Goal: Task Accomplishment & Management: Use online tool/utility

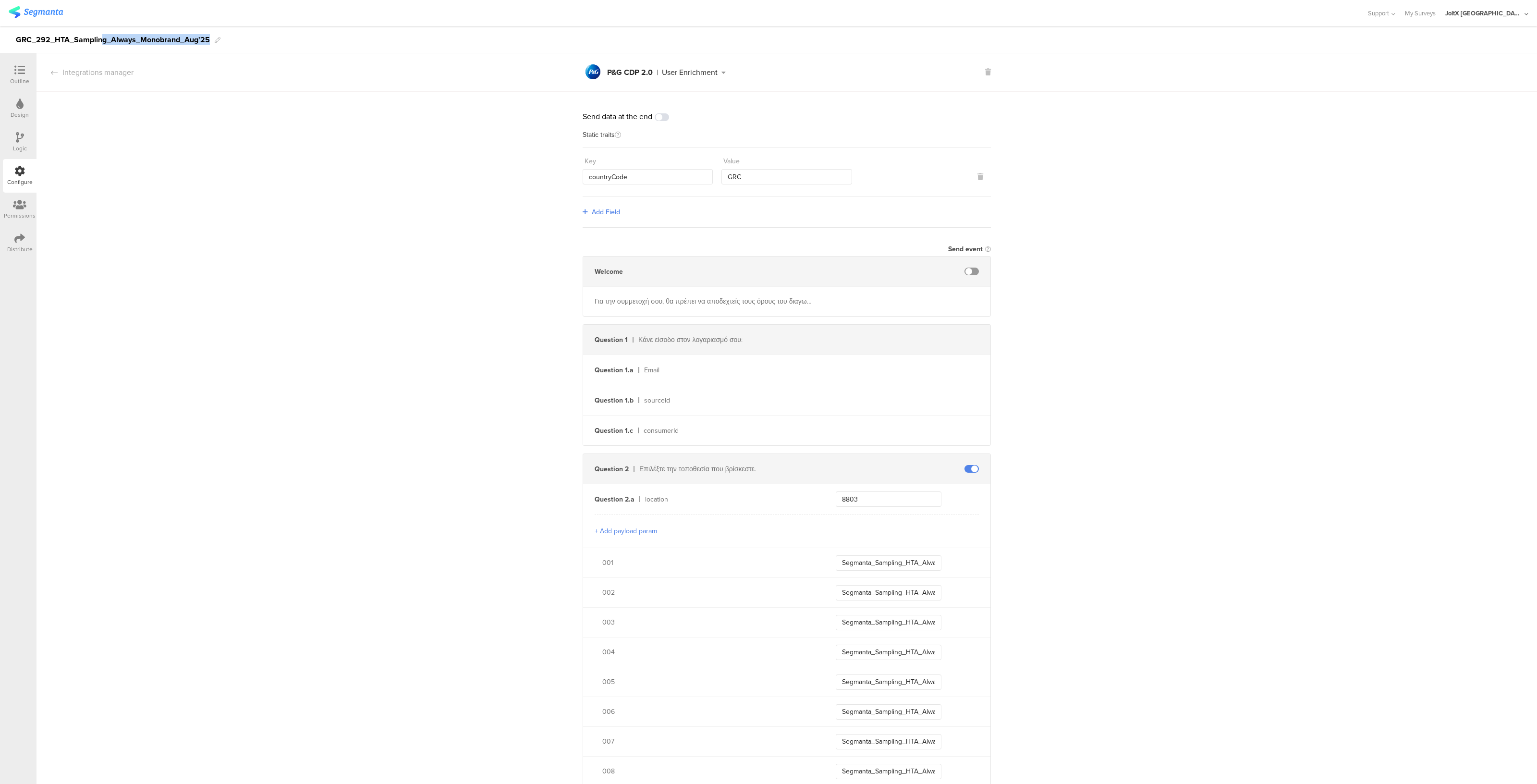
drag, startPoint x: 102, startPoint y: 41, endPoint x: 210, endPoint y: 45, distance: 108.1
click at [210, 45] on div "GRC_292_HTA_Sampling_Always_Monobrand_Aug'25" at bounding box center [768, 39] width 1537 height 27
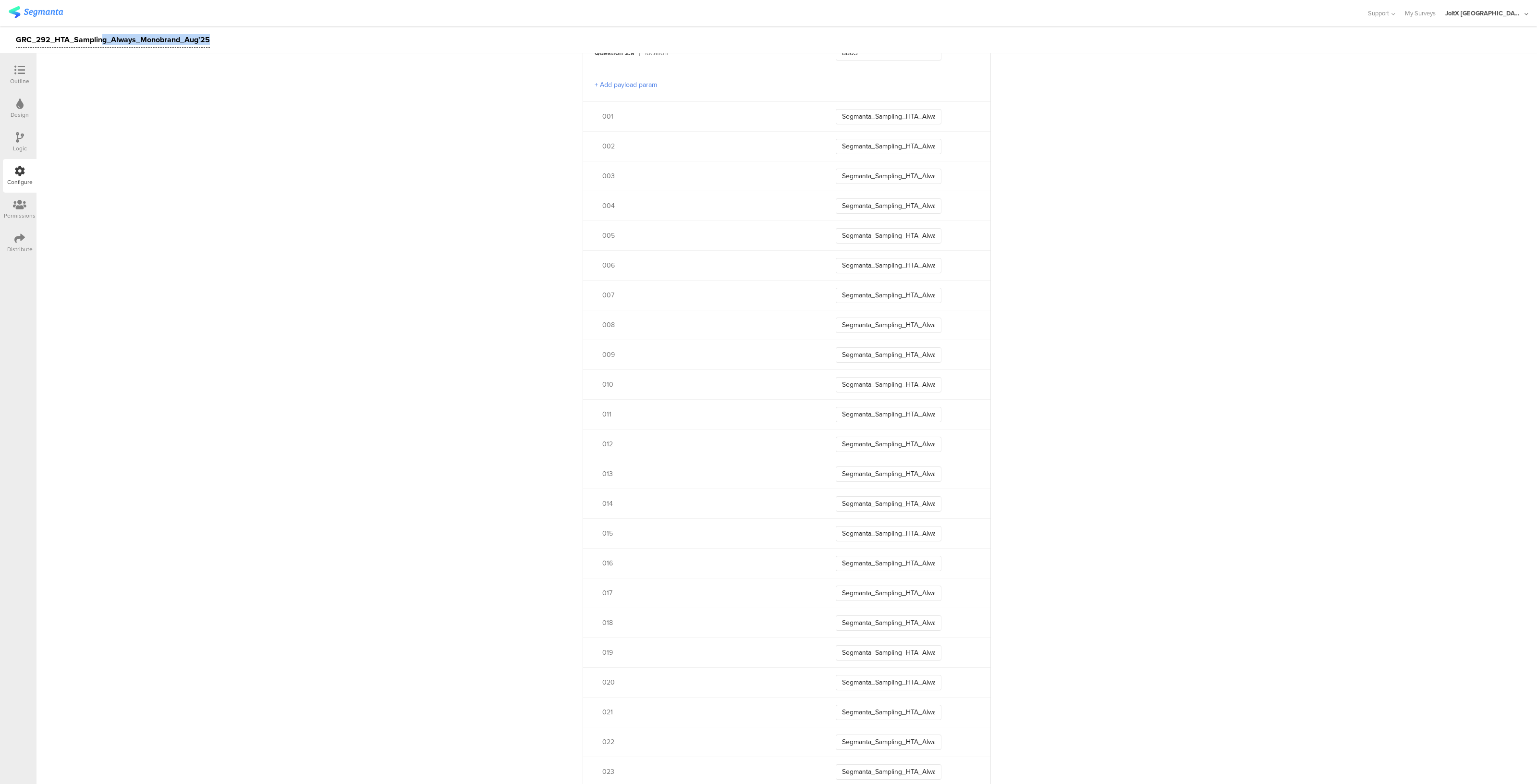
scroll to position [462, 0]
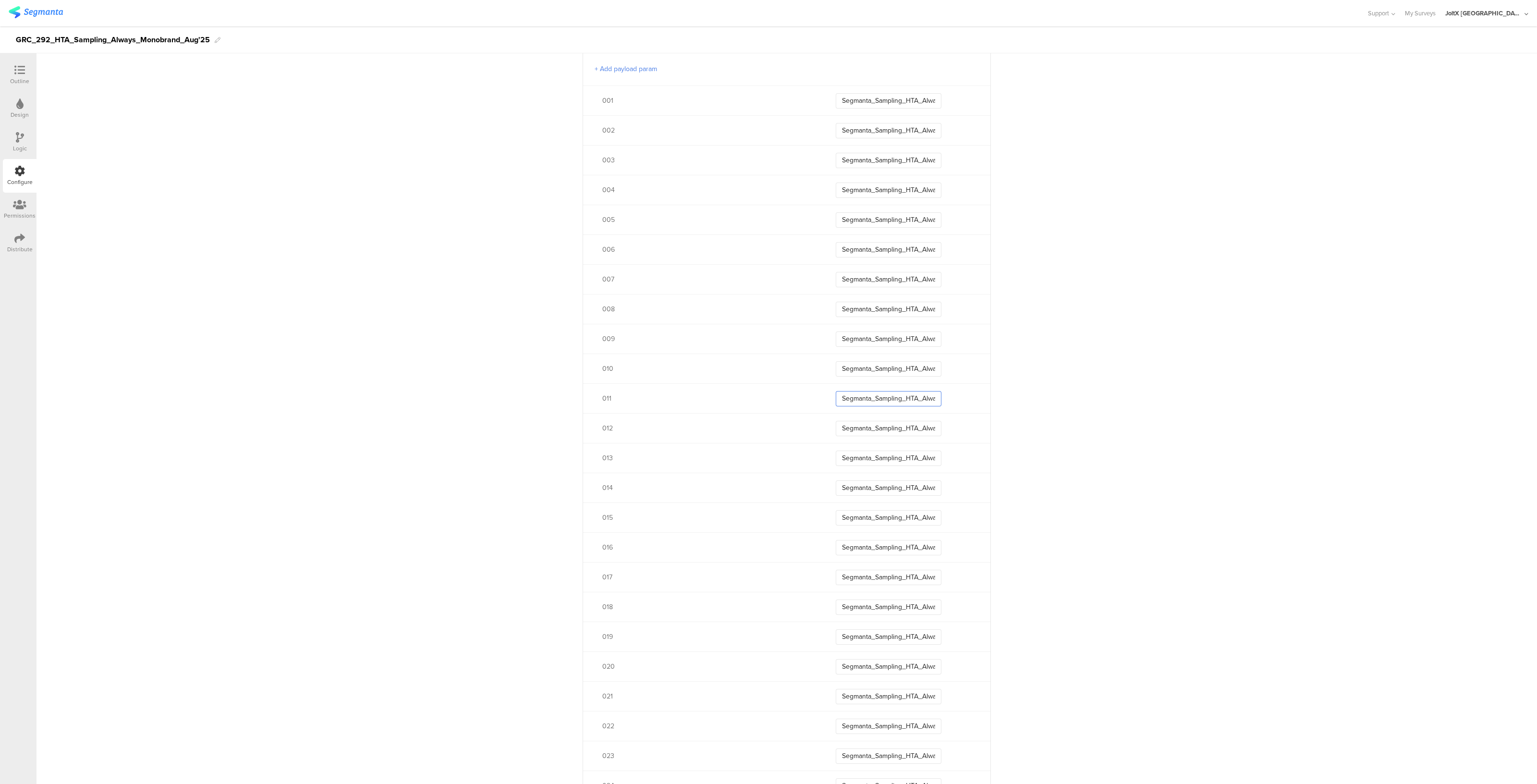
click at [873, 400] on input "Segmanta_Sampling_HTA_Always_Aug25_011" at bounding box center [888, 399] width 106 height 16
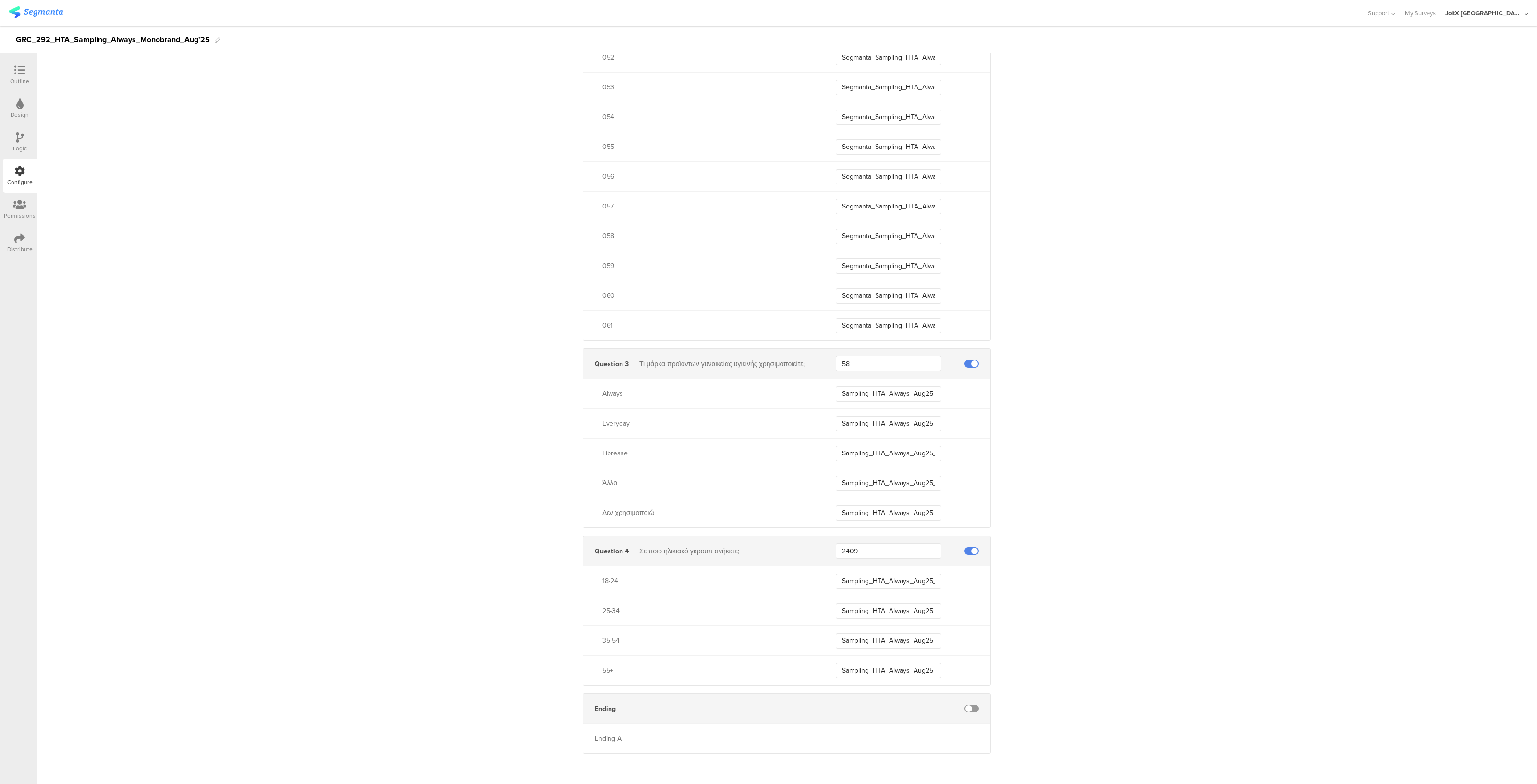
scroll to position [2013, 0]
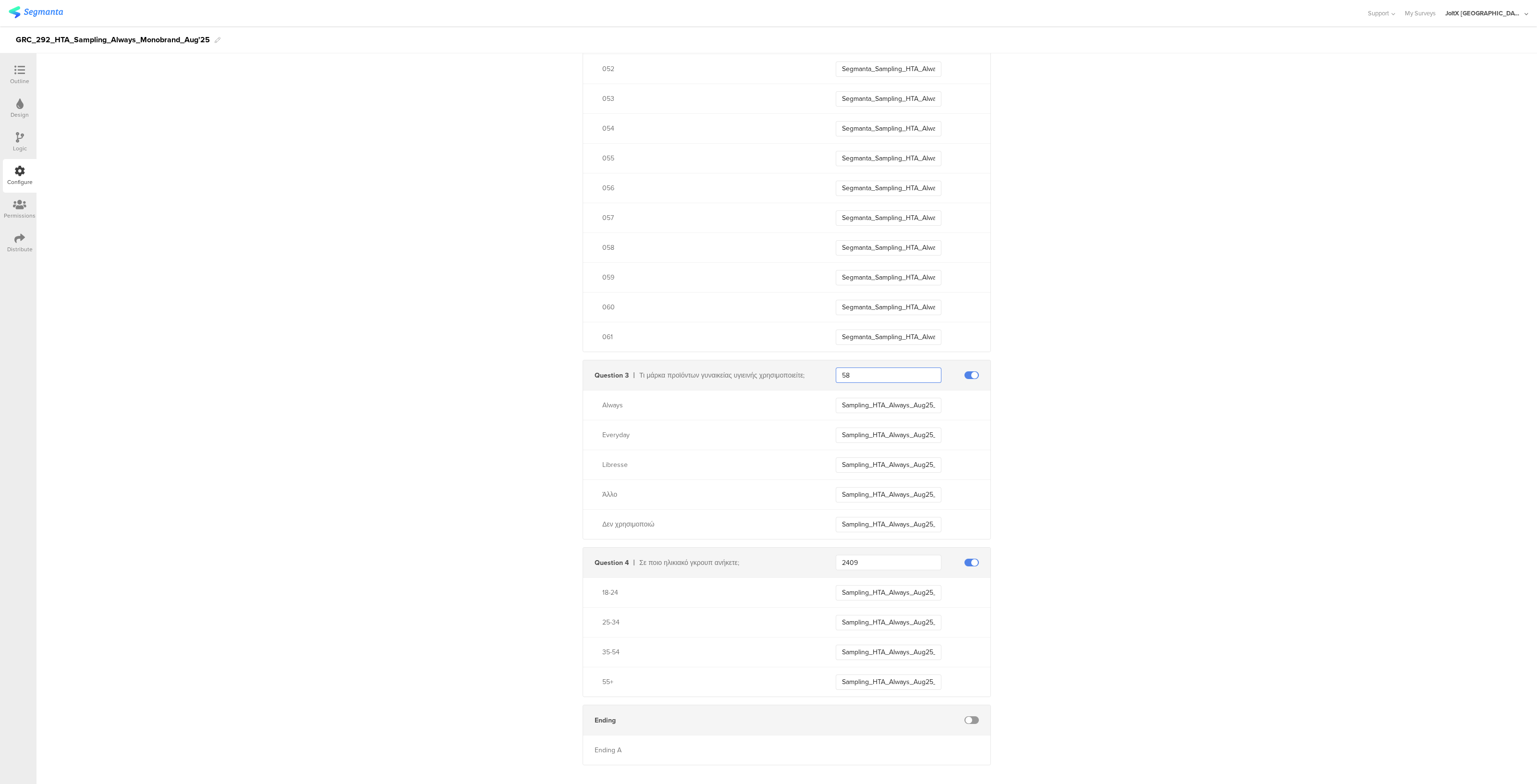
click at [851, 371] on input "58" at bounding box center [888, 375] width 106 height 16
paste input "text"
type input "5"
type input "2364"
